Goal: Task Accomplishment & Management: Manage account settings

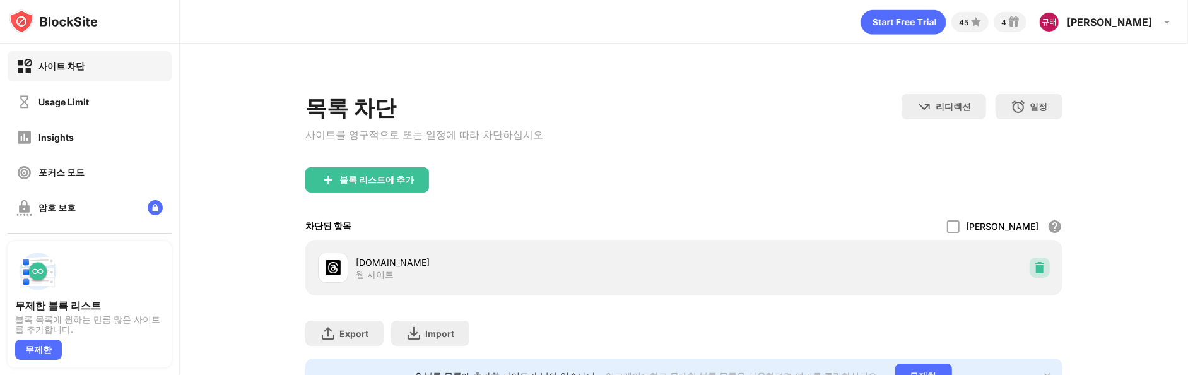
click at [1034, 274] on img at bounding box center [1039, 267] width 13 height 13
